Goal: Information Seeking & Learning: Learn about a topic

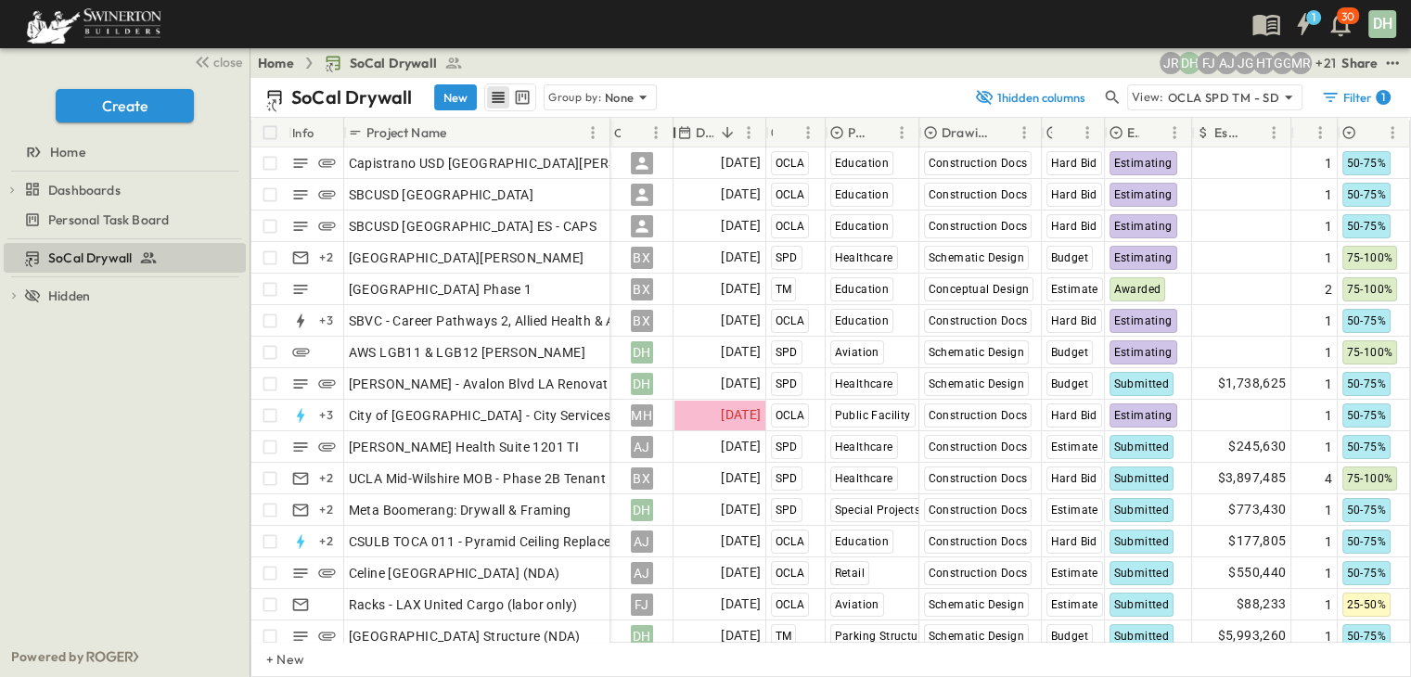
drag, startPoint x: 775, startPoint y: 131, endPoint x: 676, endPoint y: 142, distance: 99.9
click at [676, 142] on div "Owner" at bounding box center [674, 133] width 19 height 52
drag, startPoint x: 220, startPoint y: 64, endPoint x: 210, endPoint y: 83, distance: 21.2
click at [220, 64] on span "close" at bounding box center [227, 62] width 29 height 19
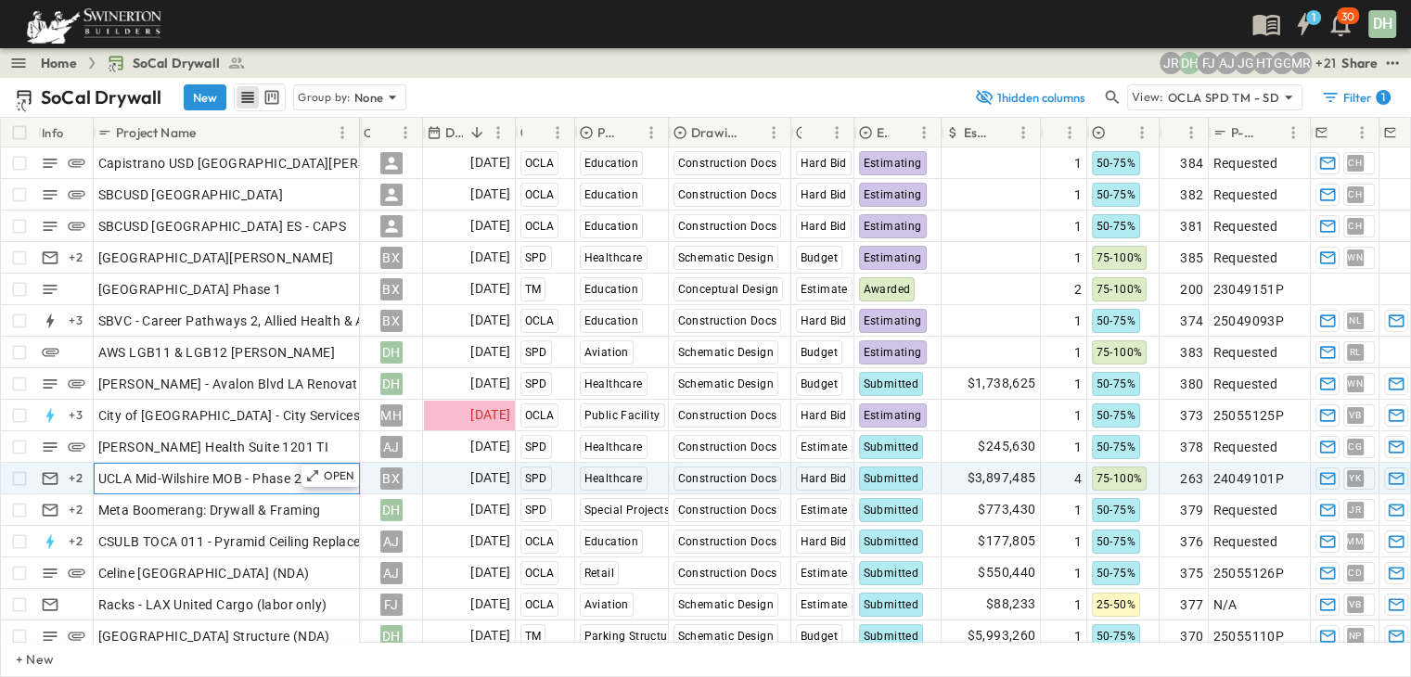
click at [249, 480] on span "UCLA Mid-Wilshire MOB - Phase 2B Tenant Improvements Floors 1-3 100% SD Budget" at bounding box center [356, 478] width 516 height 19
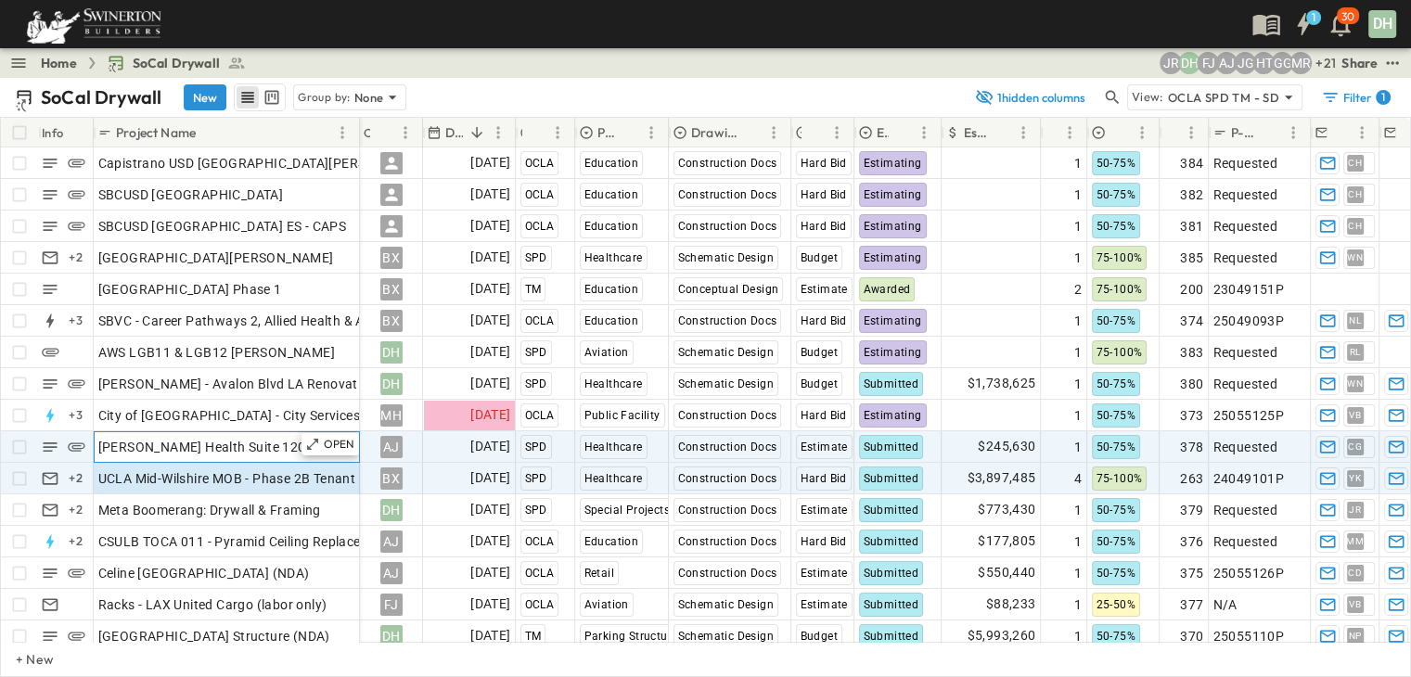
click at [286, 454] on div "[PERSON_NAME] Health Suite 1201 TI" at bounding box center [226, 447] width 257 height 26
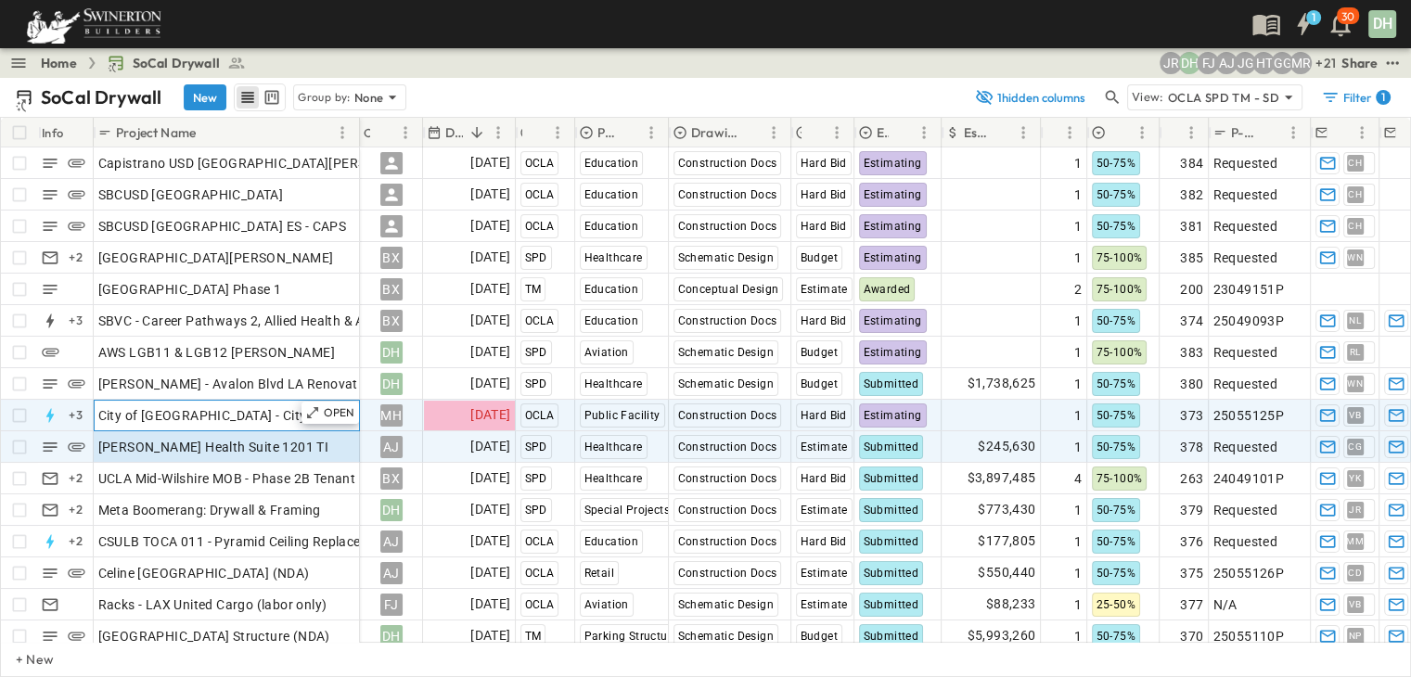
click at [277, 416] on span "City of [GEOGRAPHIC_DATA] - City Services Building" at bounding box center [255, 415] width 314 height 19
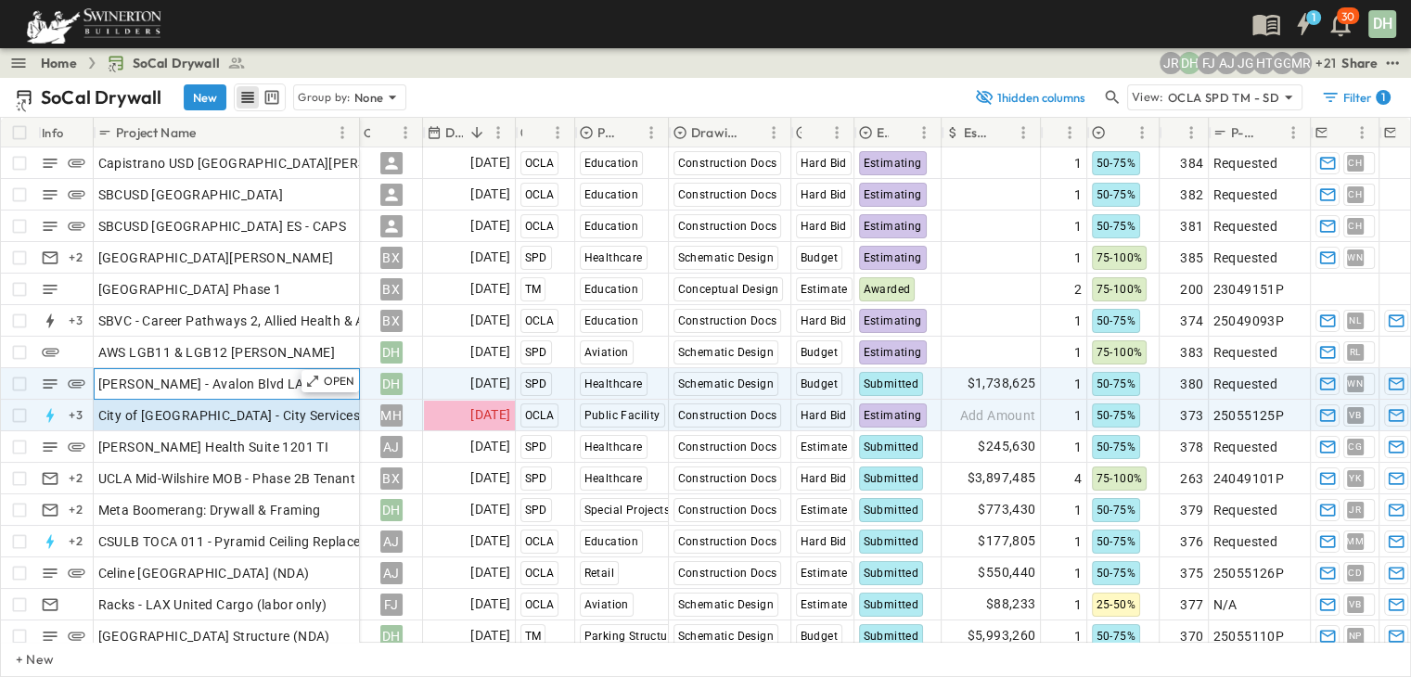
click at [268, 387] on span "[PERSON_NAME] - Avalon Blvd LA Renovation and Addition" at bounding box center [278, 384] width 360 height 19
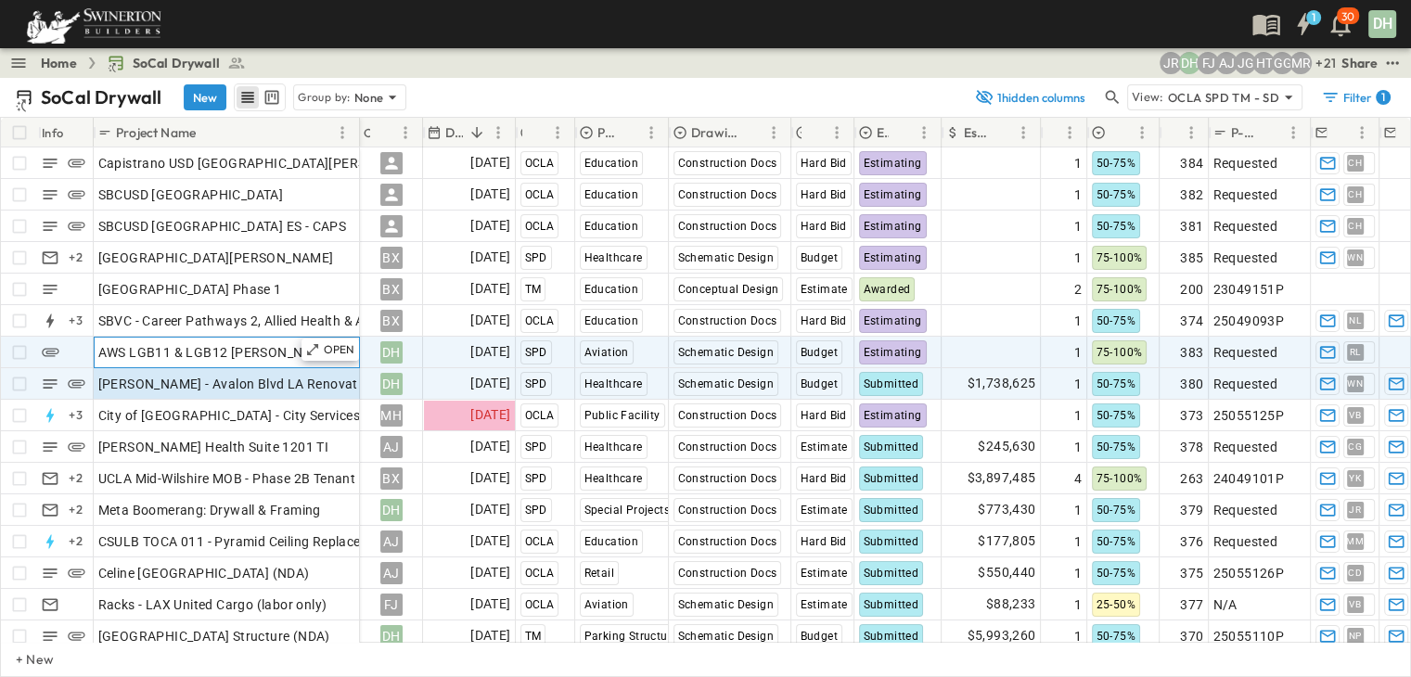
click at [287, 353] on div "AWS LGB11 & LGB12 [PERSON_NAME]" at bounding box center [226, 352] width 257 height 26
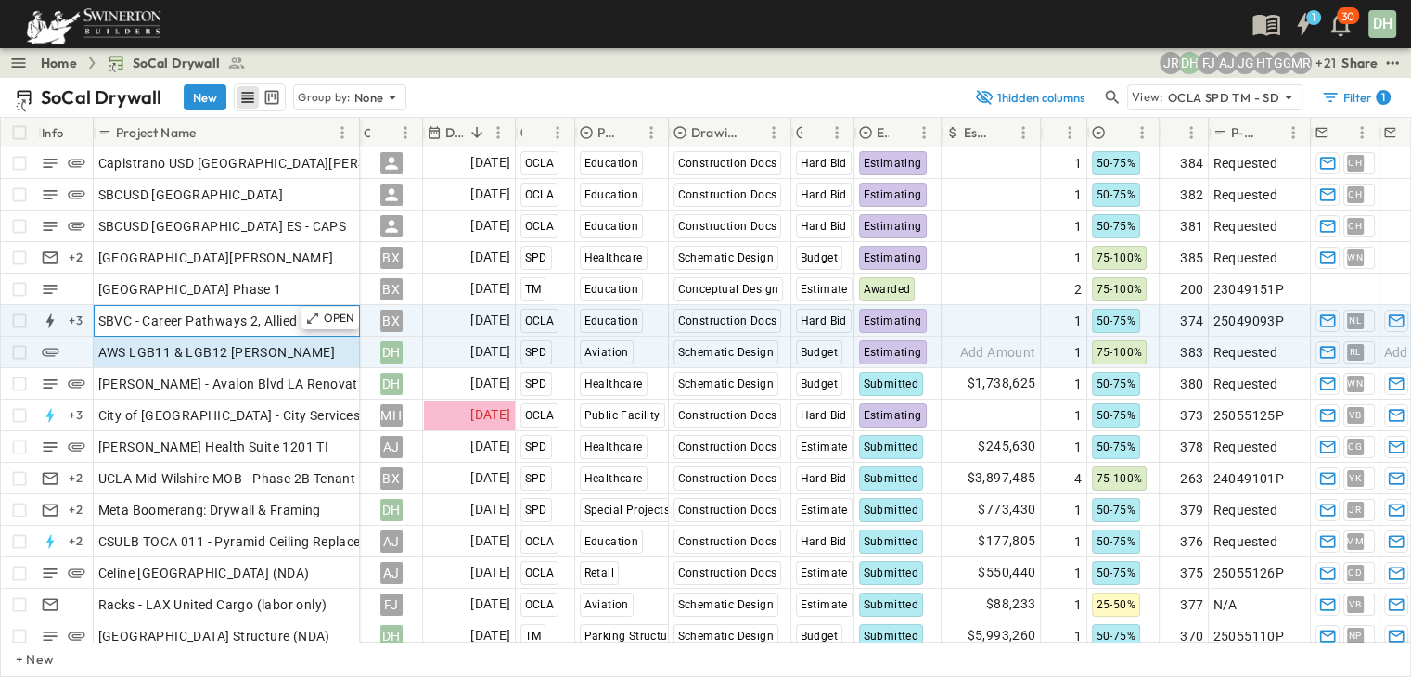
click at [266, 324] on span "SBVC - Career Pathways 2, Allied Health & Aeronautics Bldg's" at bounding box center [283, 321] width 370 height 19
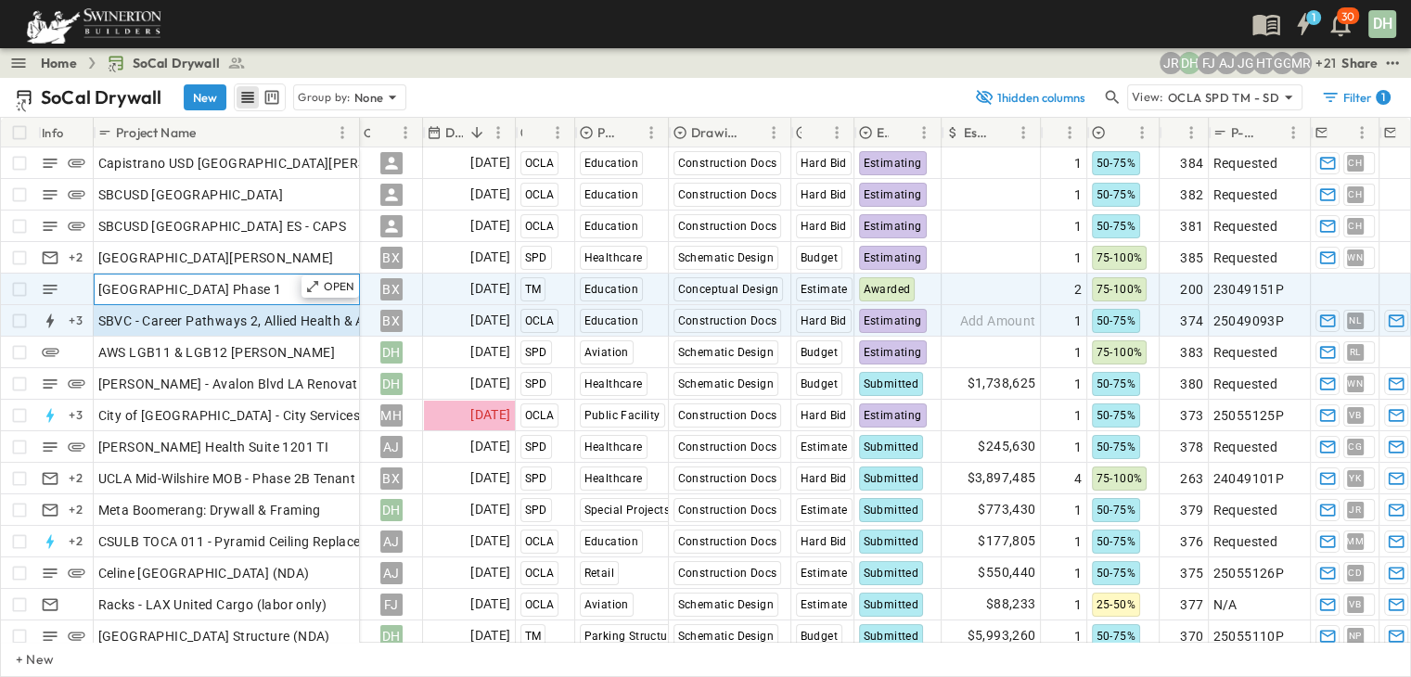
click at [269, 288] on span "[GEOGRAPHIC_DATA] Phase 1" at bounding box center [190, 289] width 184 height 19
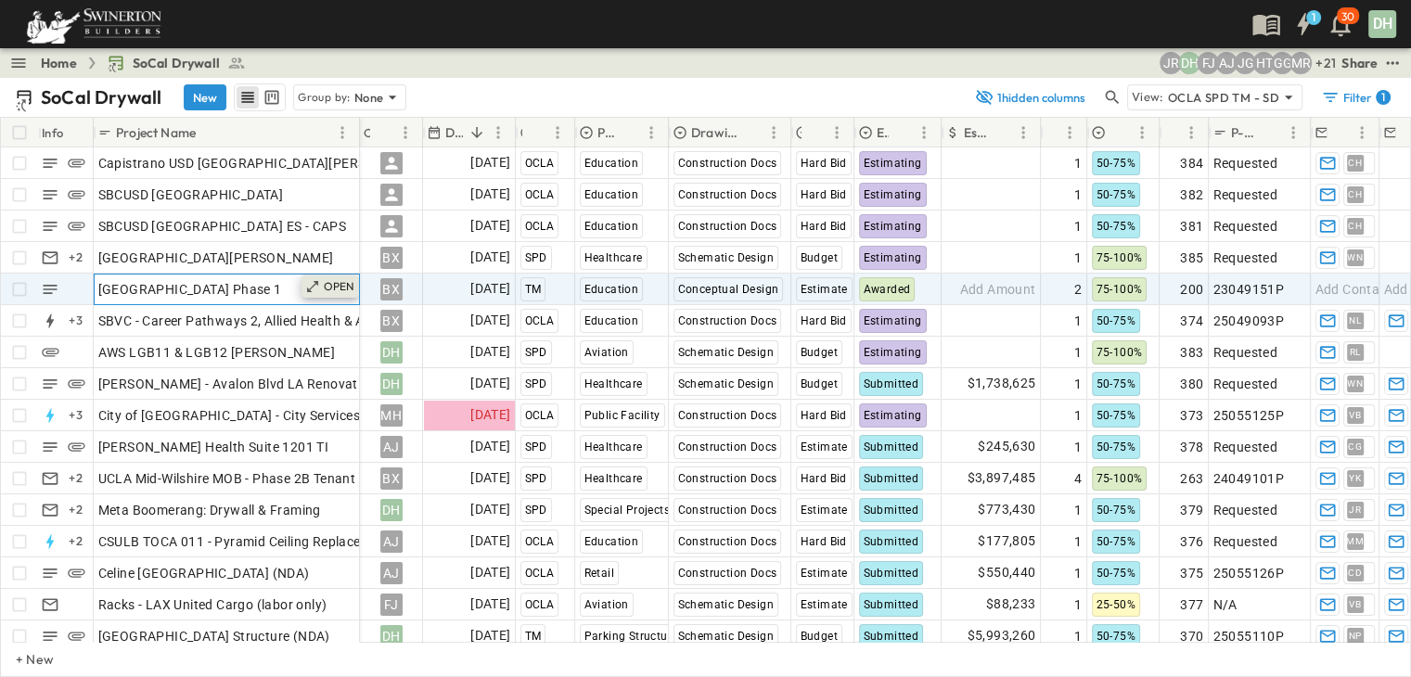
click at [332, 284] on p "OPEN" at bounding box center [340, 286] width 32 height 15
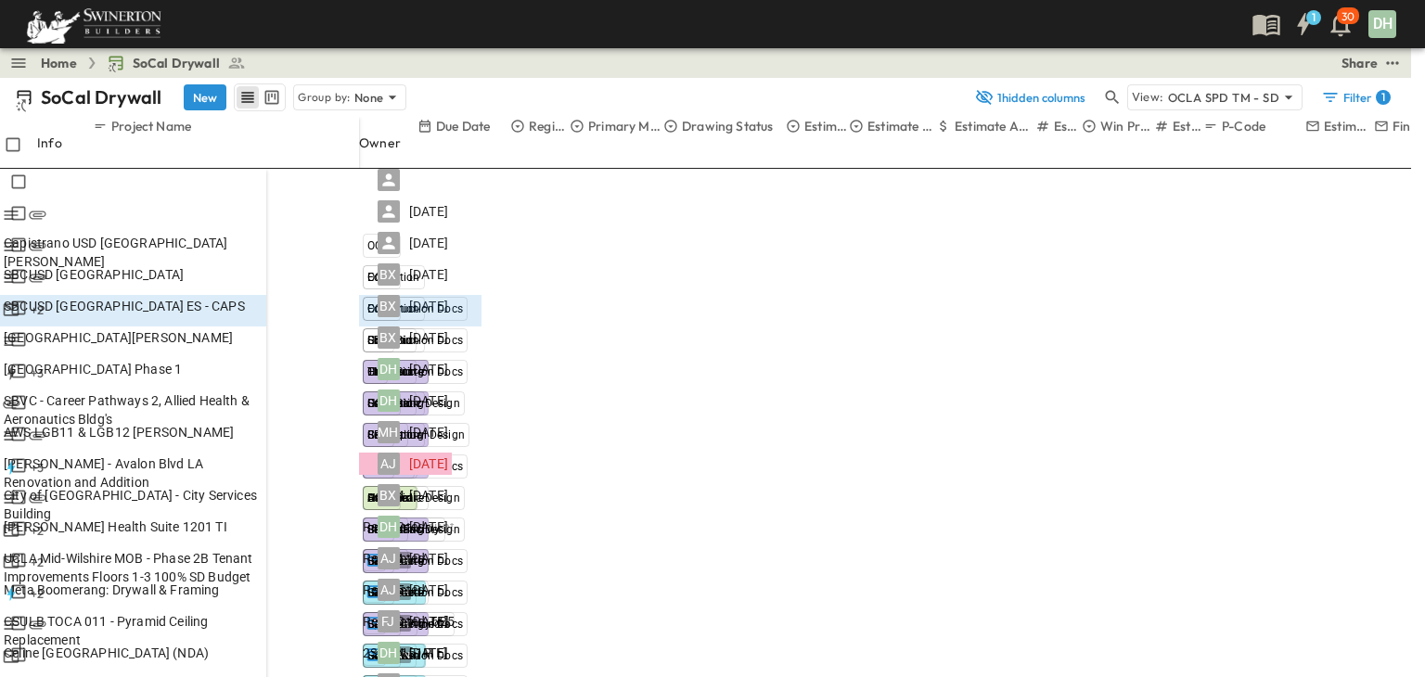
drag, startPoint x: 519, startPoint y: 134, endPoint x: 415, endPoint y: 148, distance: 104.8
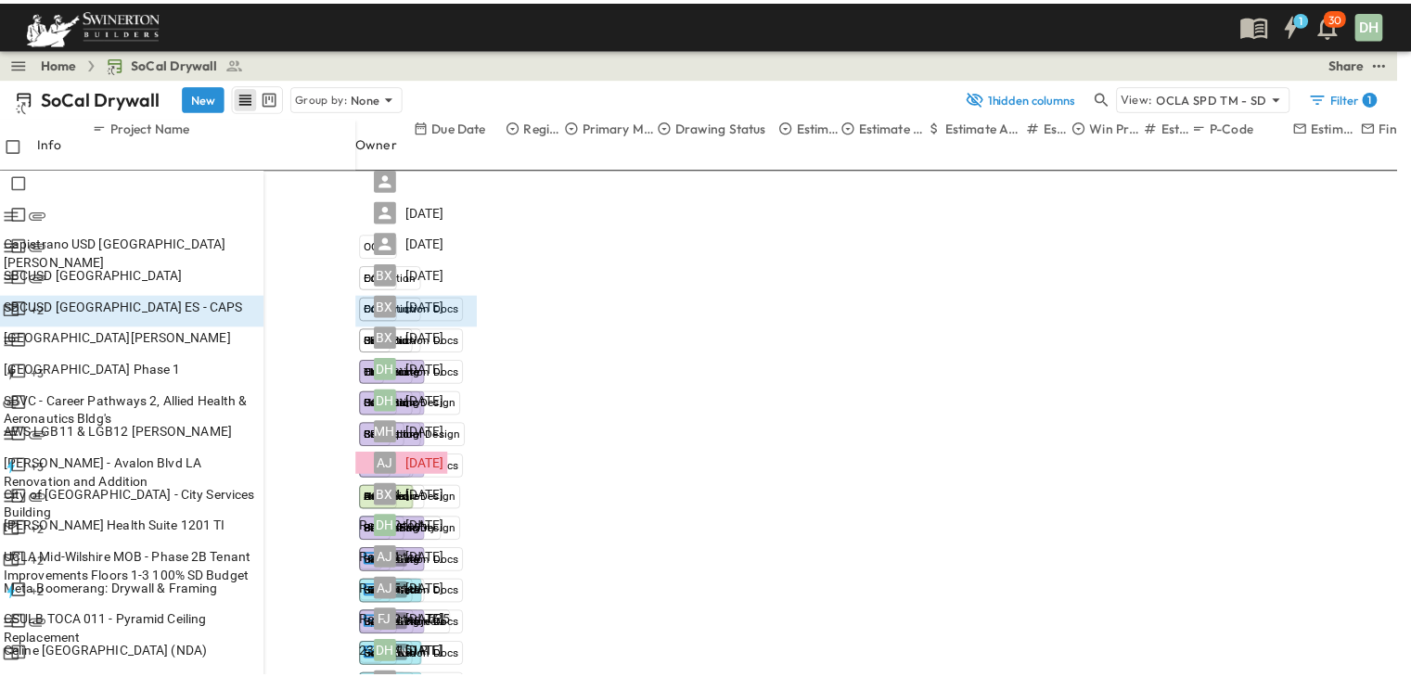
scroll to position [605, 0]
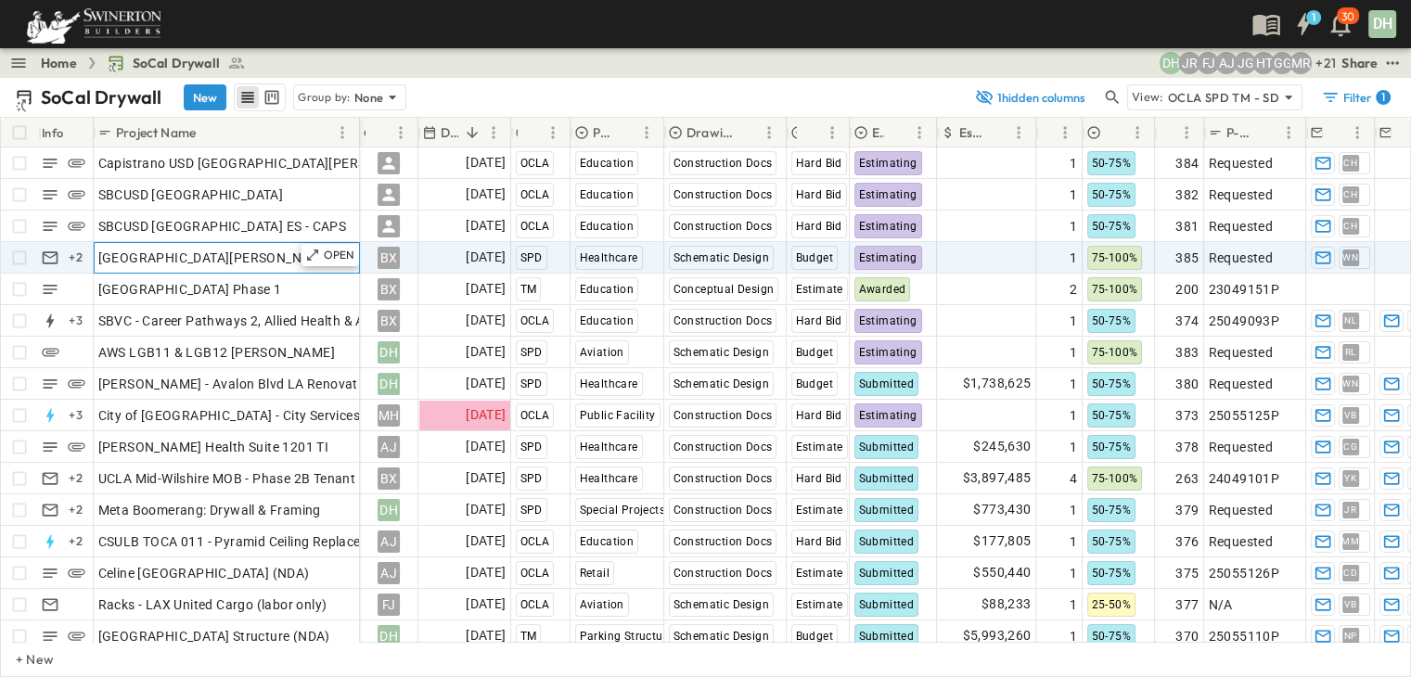
click at [279, 261] on span "[GEOGRAPHIC_DATA][PERSON_NAME]" at bounding box center [216, 258] width 236 height 19
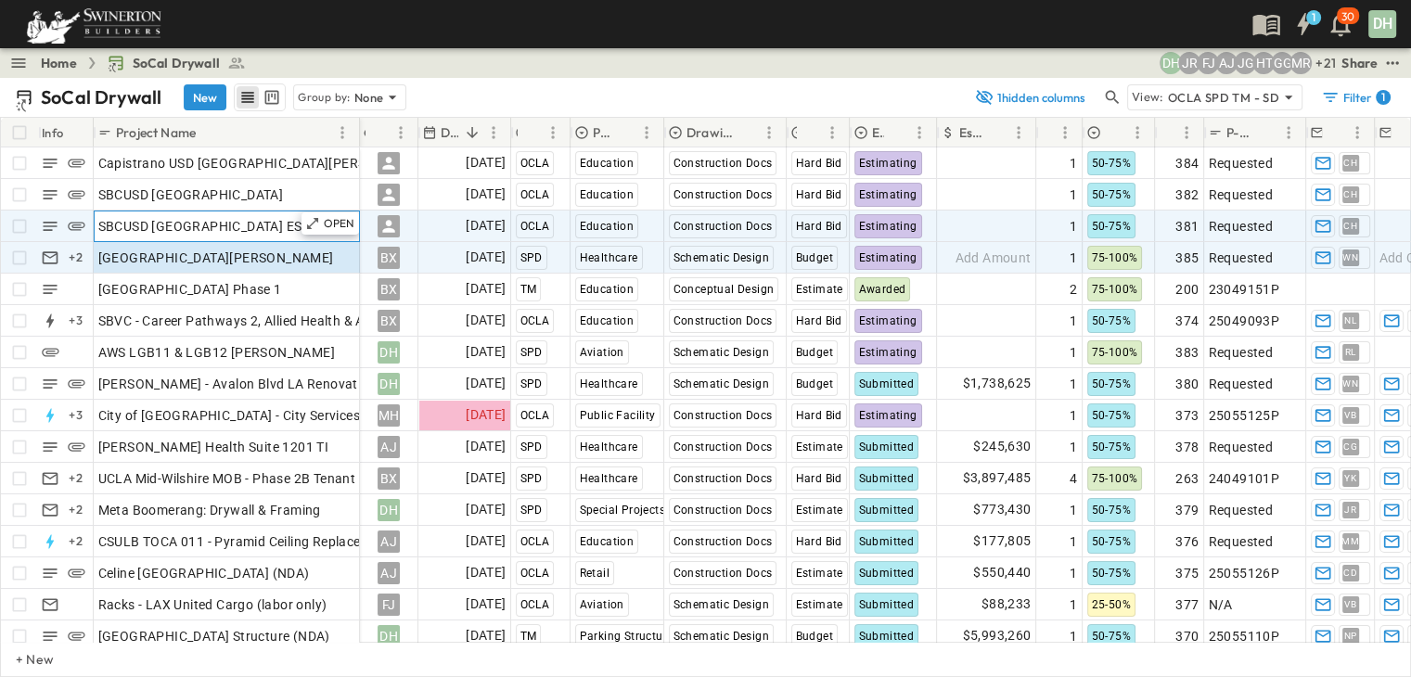
click at [204, 227] on span "SBCUSD [GEOGRAPHIC_DATA] ES - CAPS" at bounding box center [222, 226] width 249 height 19
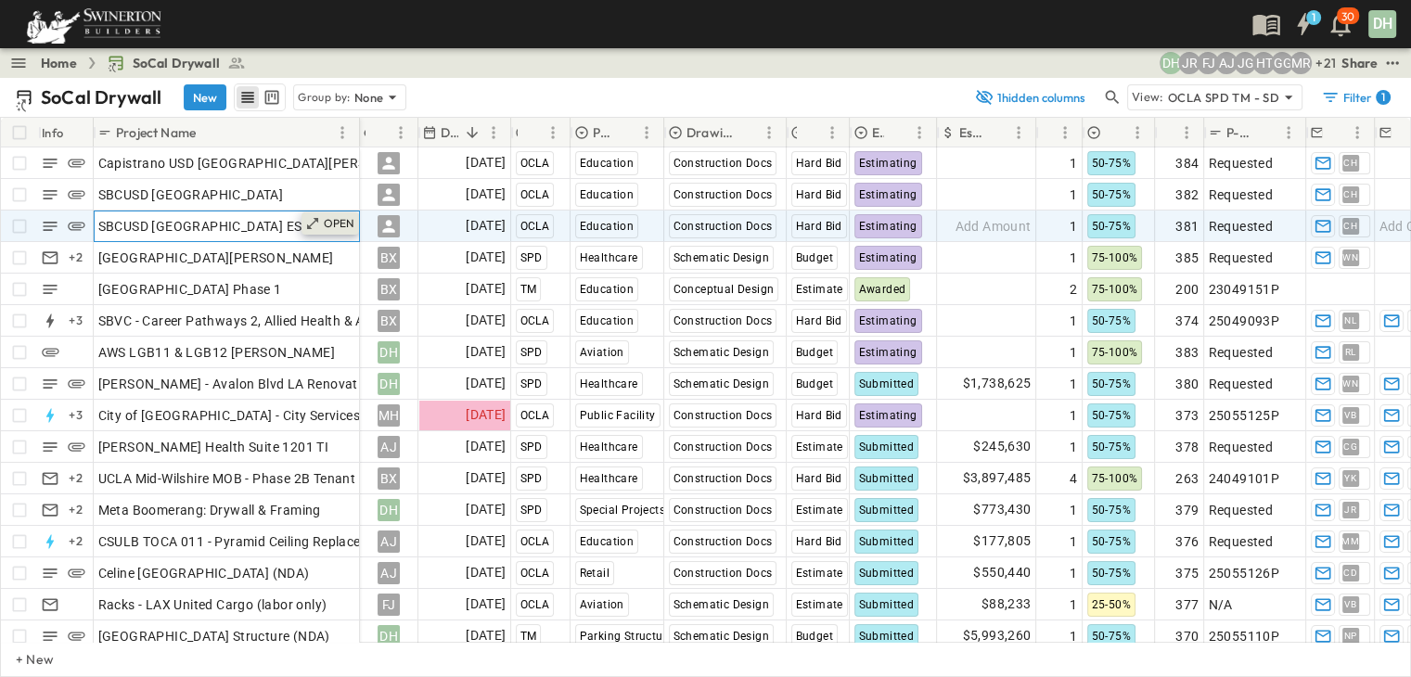
click at [331, 223] on p "OPEN" at bounding box center [340, 223] width 32 height 15
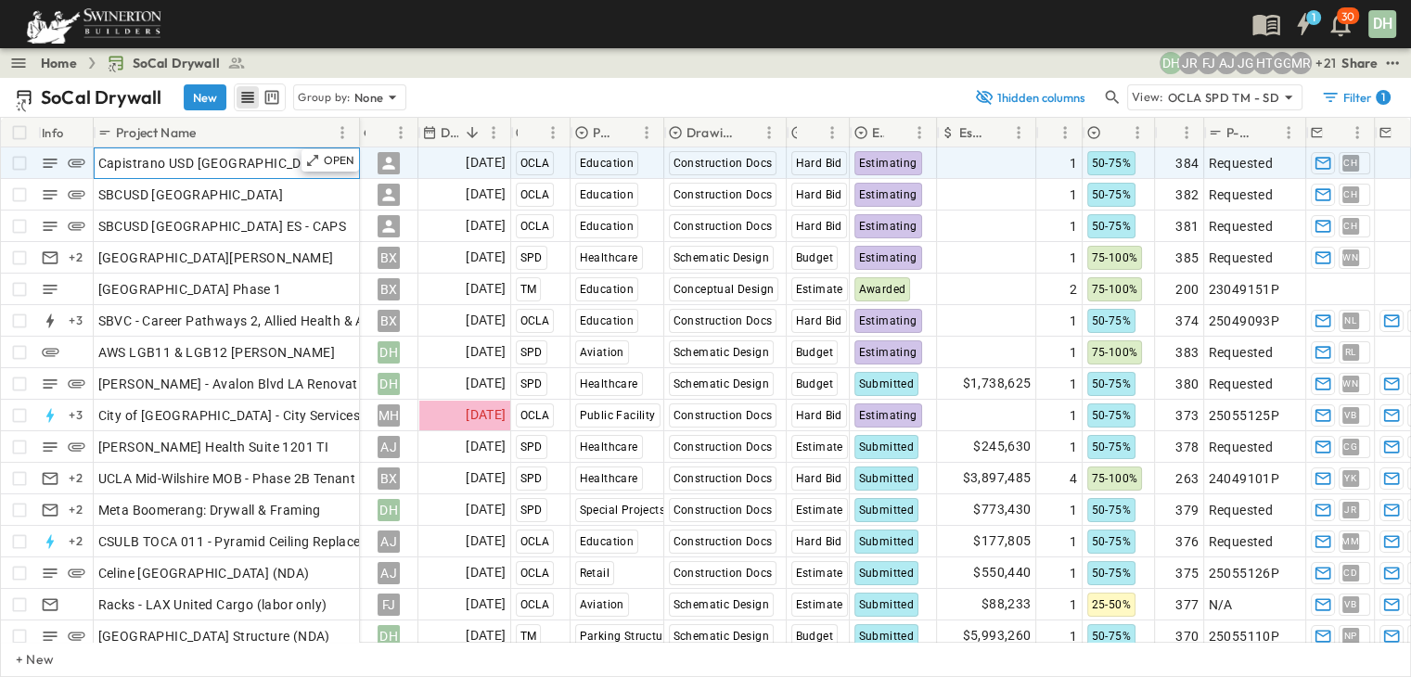
click at [277, 166] on span "Capistrano USD [GEOGRAPHIC_DATA][PERSON_NAME]" at bounding box center [265, 163] width 335 height 19
